Goal: Task Accomplishment & Management: Complete application form

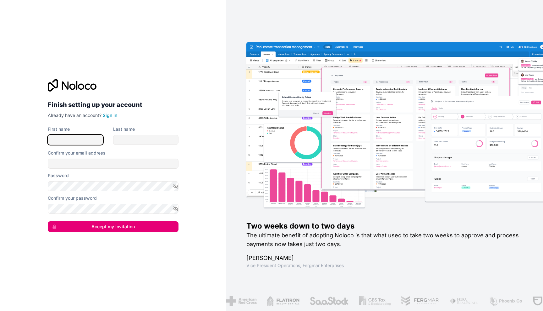
click at [66, 140] on input "First name" at bounding box center [75, 140] width 55 height 10
type input "****"
type input "*****"
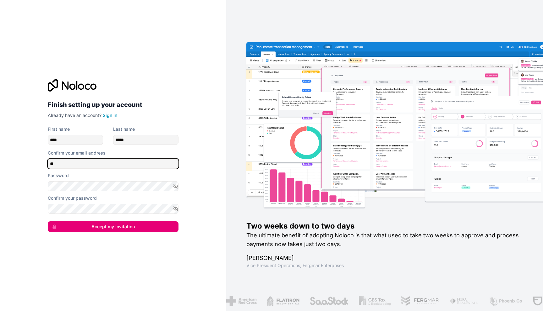
type input "**********"
click at [0, 311] on nordpass-autofill-portal at bounding box center [0, 311] width 0 height 0
click at [0, 311] on nordpass-portal at bounding box center [0, 311] width 0 height 0
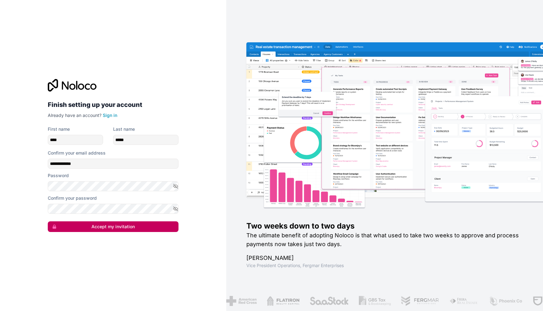
click at [107, 226] on button "Accept my invitation" at bounding box center [113, 227] width 131 height 11
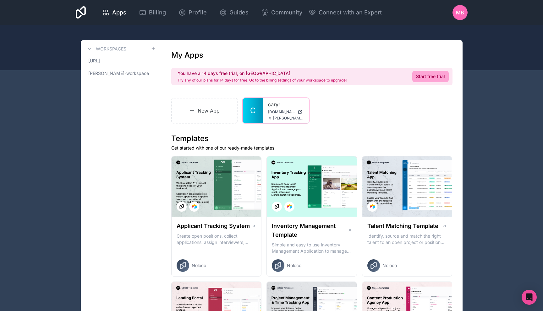
click at [270, 108] on div "caryr caryr.noloco.co nadim@caryr.ai" at bounding box center [286, 110] width 46 height 25
click at [273, 105] on link "caryr" at bounding box center [286, 105] width 36 height 8
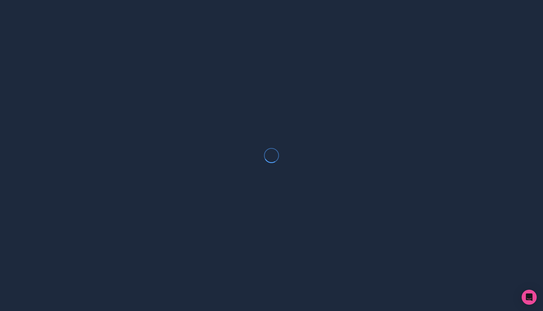
click at [273, 105] on div at bounding box center [271, 155] width 543 height 311
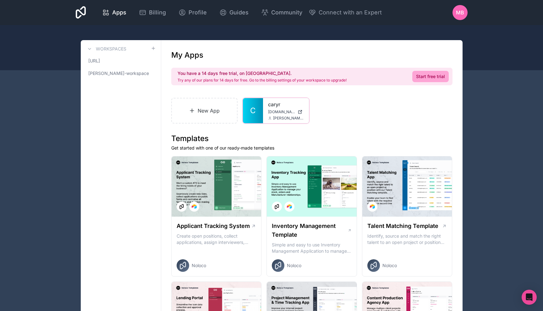
click at [269, 102] on link "caryr" at bounding box center [286, 105] width 36 height 8
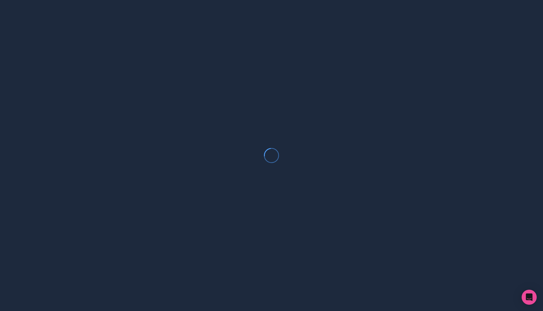
click at [420, 115] on div at bounding box center [271, 155] width 543 height 311
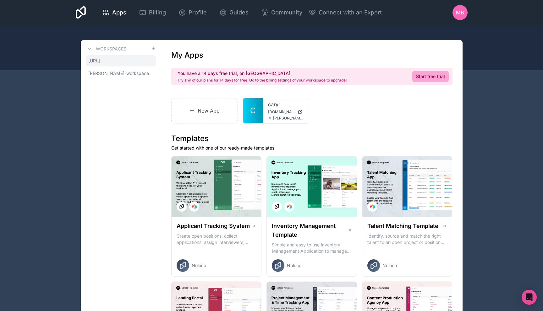
click at [116, 62] on link "[URL]" at bounding box center [121, 60] width 70 height 11
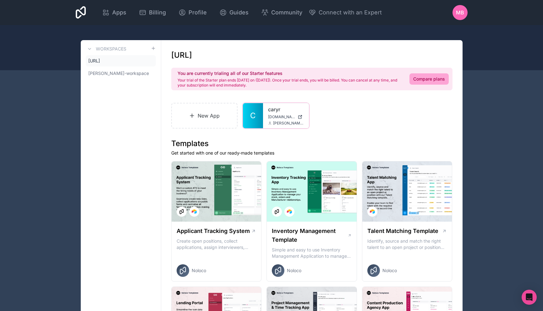
click at [272, 109] on link "caryr" at bounding box center [286, 110] width 36 height 8
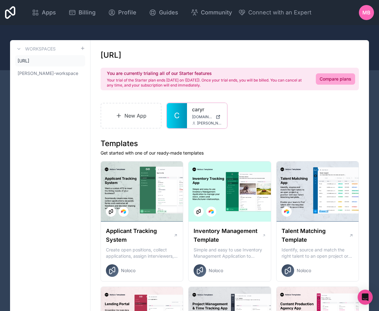
click at [0, 0] on div at bounding box center [0, 0] width 0 height 0
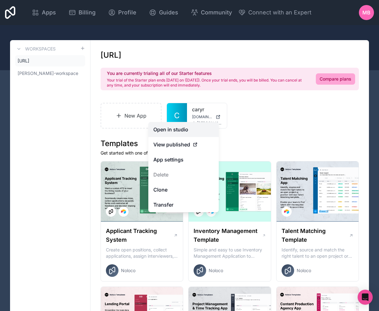
click at [176, 131] on link "Open in studio" at bounding box center [183, 129] width 70 height 15
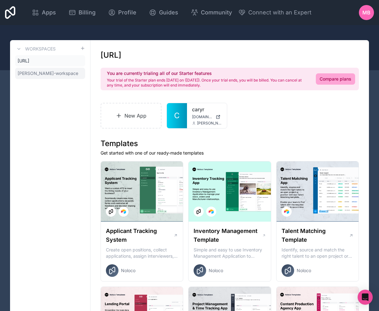
click at [66, 71] on link "[PERSON_NAME]-workspace" at bounding box center [50, 73] width 70 height 11
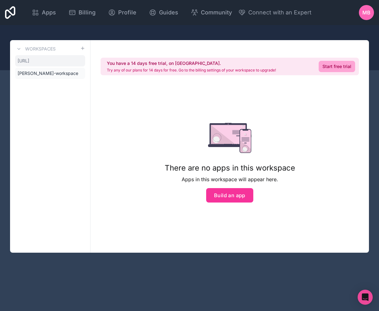
click at [57, 65] on link "[URL]" at bounding box center [50, 60] width 70 height 11
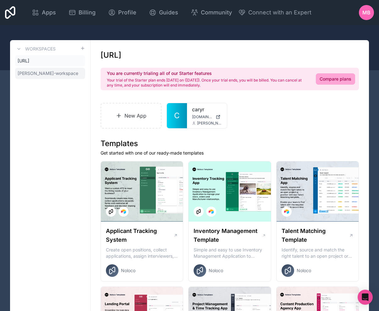
click at [0, 0] on icon at bounding box center [0, 0] width 0 height 0
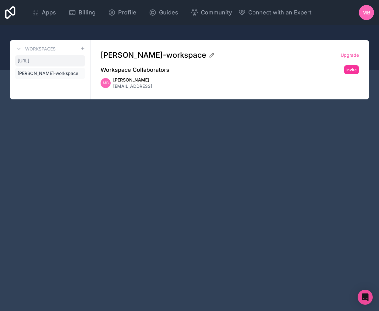
click at [51, 62] on link "[URL]" at bounding box center [50, 60] width 70 height 11
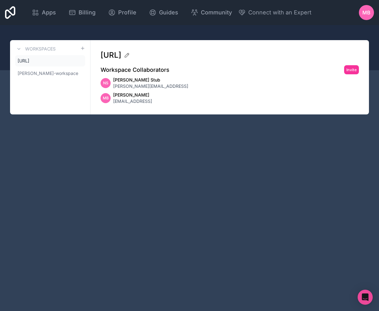
click at [39, 64] on link "[URL]" at bounding box center [50, 60] width 70 height 11
click at [27, 59] on span "[URL]" at bounding box center [24, 61] width 12 height 6
click at [0, 0] on icon at bounding box center [0, 0] width 0 height 0
click at [48, 49] on h3 "Workspaces" at bounding box center [40, 49] width 30 height 6
click at [40, 48] on h3 "Workspaces" at bounding box center [40, 49] width 30 height 6
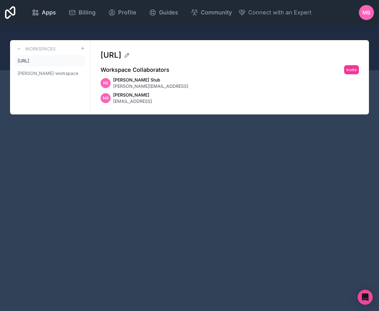
click at [45, 10] on span "Apps" at bounding box center [49, 12] width 14 height 9
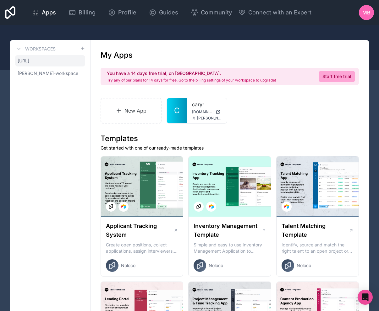
click at [40, 59] on link "[URL]" at bounding box center [50, 60] width 70 height 11
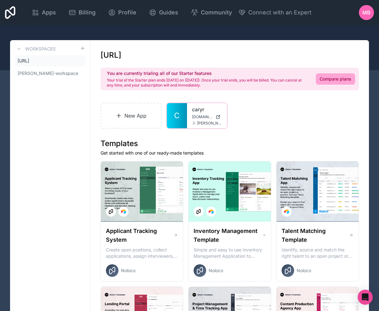
click at [0, 0] on div at bounding box center [0, 0] width 0 height 0
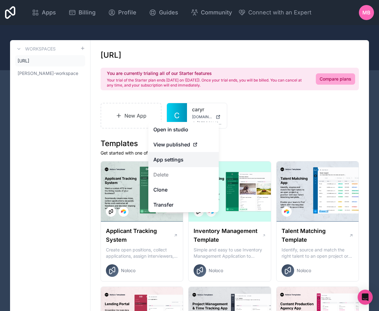
click at [182, 159] on link "App settings" at bounding box center [183, 159] width 70 height 15
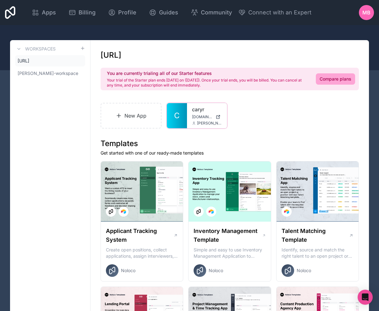
click at [192, 108] on link "caryr" at bounding box center [207, 110] width 30 height 8
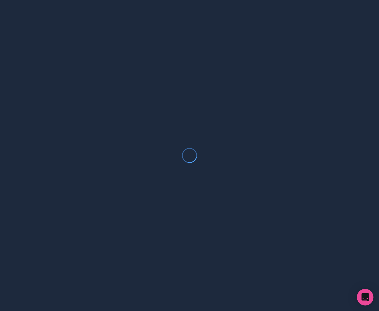
click at [364, 303] on div "Open Intercom Messenger" at bounding box center [365, 297] width 17 height 17
click at [311, 50] on div at bounding box center [189, 155] width 379 height 311
click at [304, 55] on div at bounding box center [189, 155] width 379 height 311
click at [191, 149] on circle at bounding box center [189, 155] width 14 height 14
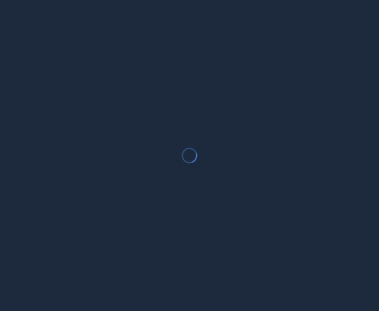
click at [191, 149] on circle at bounding box center [189, 155] width 14 height 14
